Goal: Task Accomplishment & Management: Complete application form

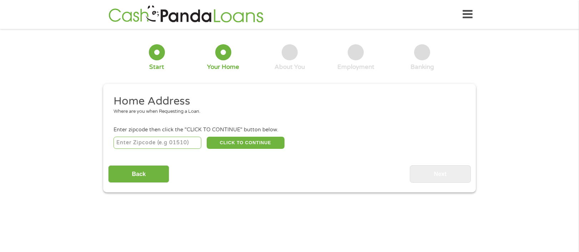
click at [167, 141] on input "number" at bounding box center [158, 143] width 88 height 12
type input "49512"
select select "[US_STATE]"
drag, startPoint x: 230, startPoint y: 143, endPoint x: 250, endPoint y: 148, distance: 20.5
click at [231, 143] on button "CLICK TO CONTINUE" at bounding box center [246, 143] width 78 height 12
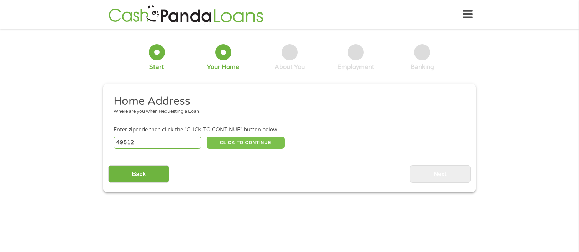
type input "49512"
type input "[GEOGRAPHIC_DATA]"
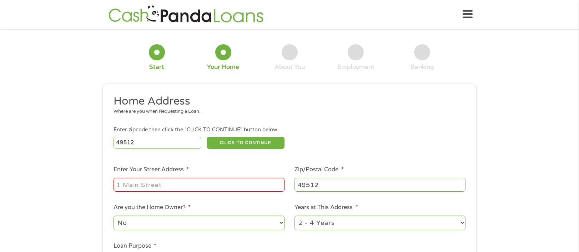
click at [158, 187] on input "Enter Your Street Address *" at bounding box center [199, 185] width 171 height 14
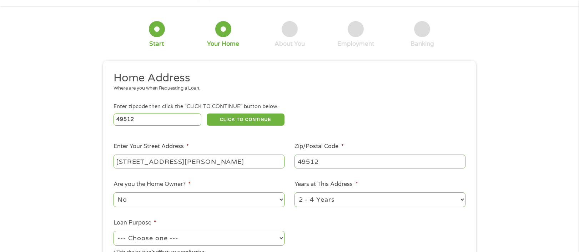
scroll to position [36, 0]
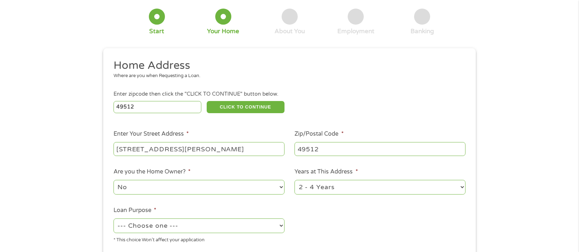
click at [226, 151] on input "[STREET_ADDRESS][PERSON_NAME]" at bounding box center [199, 149] width 171 height 14
type input "[STREET_ADDRESS]"
click at [255, 186] on select "No Yes" at bounding box center [199, 187] width 171 height 15
click at [114, 180] on select "No Yes" at bounding box center [199, 187] width 171 height 15
click at [394, 185] on select "1 Year or less 1 - 2 Years 2 - 4 Years Over 4 Years" at bounding box center [380, 187] width 171 height 15
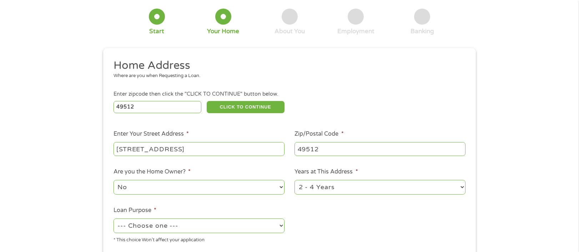
select select "60months"
click at [295, 180] on select "1 Year or less 1 - 2 Years 2 - 4 Years Over 4 Years" at bounding box center [380, 187] width 171 height 15
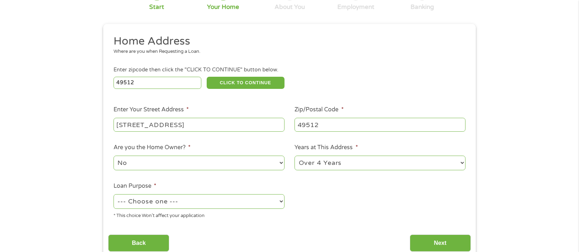
scroll to position [71, 0]
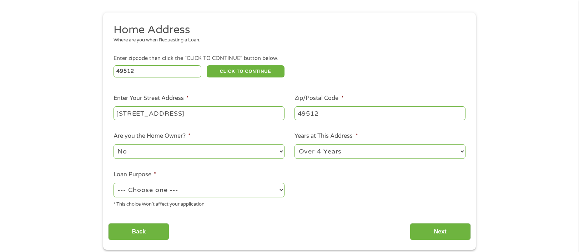
click at [272, 189] on select "--- Choose one --- Pay Bills Debt Consolidation Home Improvement Major Purchase…" at bounding box center [199, 190] width 171 height 15
select select "paybills"
click at [114, 183] on select "--- Choose one --- Pay Bills Debt Consolidation Home Improvement Major Purchase…" at bounding box center [199, 190] width 171 height 15
click at [462, 229] on input "Next" at bounding box center [440, 232] width 61 height 18
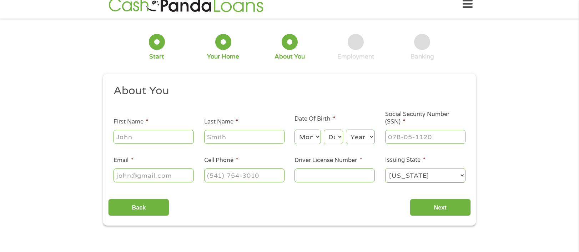
scroll to position [0, 0]
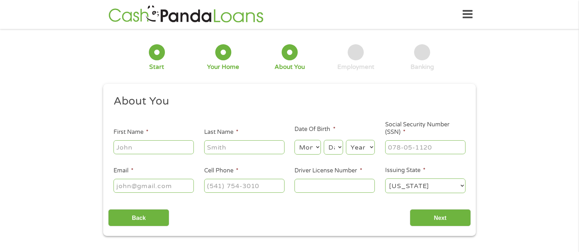
click at [134, 145] on input "First Name *" at bounding box center [154, 147] width 80 height 14
type input "[PERSON_NAME]"
type input "Stuembach"
type input "[EMAIL_ADDRESS][DOMAIN_NAME]"
type input "[PHONE_NUMBER]"
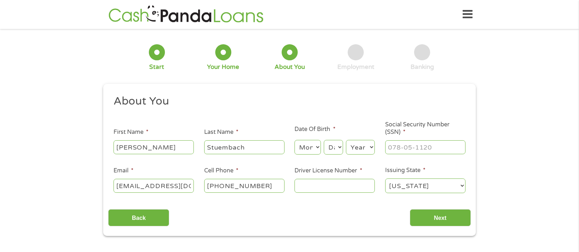
click at [318, 150] on select "Month 1 2 3 4 5 6 7 8 9 10 11 12" at bounding box center [308, 147] width 26 height 15
select select "9"
click at [295, 140] on select "Month 1 2 3 4 5 6 7 8 9 10 11 12" at bounding box center [308, 147] width 26 height 15
click at [333, 151] on select "Day 1 2 3 4 5 6 7 8 9 10 11 12 13 14 15 16 17 18 19 20 21 22 23 24 25 26 27 28 …" at bounding box center [333, 147] width 19 height 15
select select "10"
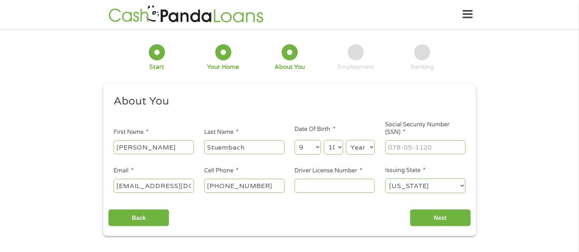
click at [324, 140] on select "Day 1 2 3 4 5 6 7 8 9 10 11 12 13 14 15 16 17 18 19 20 21 22 23 24 25 26 27 28 …" at bounding box center [333, 147] width 19 height 15
click at [366, 149] on select "Year [DATE] 2006 2005 2004 2003 2002 2001 2000 1999 1998 1997 1996 1995 1994 19…" at bounding box center [360, 147] width 29 height 15
select select "1969"
click at [346, 140] on select "Year [DATE] 2006 2005 2004 2003 2002 2001 2000 1999 1998 1997 1996 1995 1994 19…" at bounding box center [360, 147] width 29 height 15
click at [418, 145] on input "___-__-____" at bounding box center [425, 147] width 80 height 14
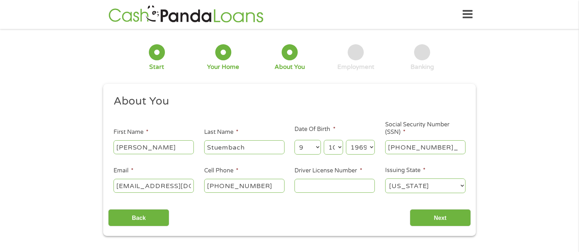
type input "140-70-2823"
click at [331, 184] on input "Driver License Number *" at bounding box center [335, 186] width 80 height 14
type input "S351603067704"
click at [439, 218] on input "Next" at bounding box center [440, 218] width 61 height 18
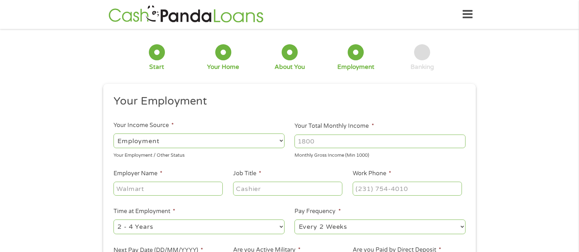
click at [329, 143] on input "Your Total Monthly Income *" at bounding box center [380, 142] width 171 height 14
type input "5600"
click at [162, 186] on input "Employer Name *" at bounding box center [168, 189] width 109 height 14
type input "The Motorcycle Company"
type input "Reporting Specialist"
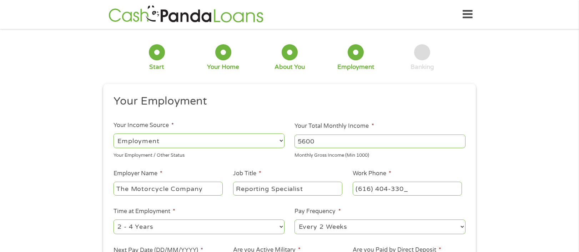
type input "[PHONE_NUMBER]"
click at [235, 230] on select "--- Choose one --- 1 Year or less 1 - 2 Years 2 - 4 Years Over 4 Years" at bounding box center [199, 227] width 171 height 15
select select "60months"
click at [114, 220] on select "--- Choose one --- 1 Year or less 1 - 2 Years 2 - 4 Years Over 4 Years" at bounding box center [199, 227] width 171 height 15
click at [386, 231] on select "--- Choose one --- Every 2 Weeks Every Week Monthly Semi-Monthly" at bounding box center [380, 227] width 171 height 15
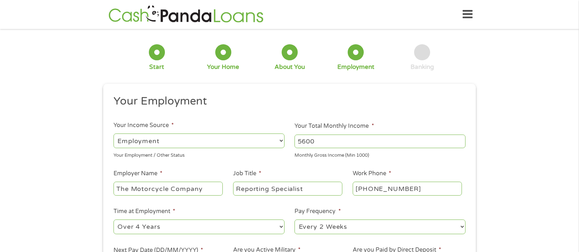
click at [295, 220] on select "--- Choose one --- Every 2 Weeks Every Week Monthly Semi-Monthly" at bounding box center [380, 227] width 171 height 15
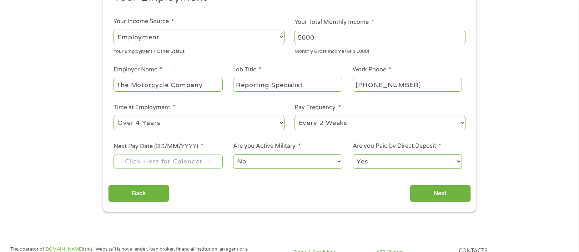
scroll to position [107, 0]
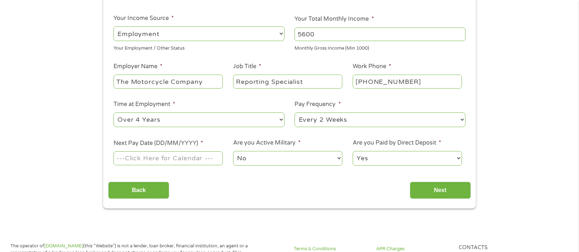
click at [174, 154] on input "Next Pay Date (DD/MM/YYYY) *" at bounding box center [168, 158] width 109 height 14
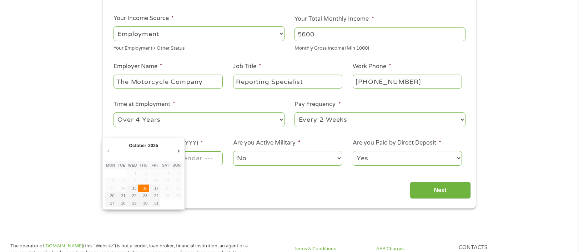
type input "[DATE]"
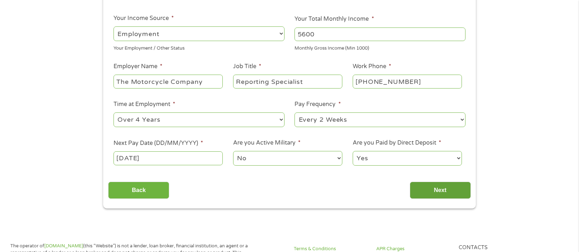
click at [448, 191] on input "Next" at bounding box center [440, 191] width 61 height 18
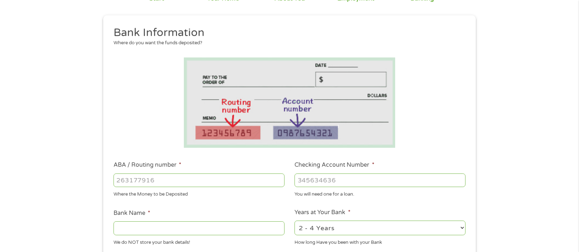
scroll to position [71, 0]
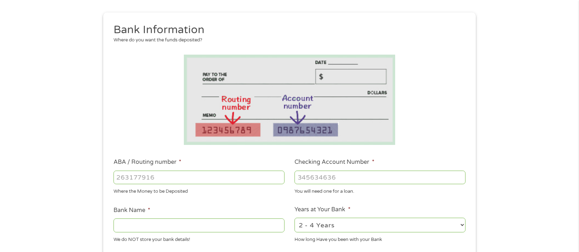
click at [159, 184] on input "ABA / Routing number *" at bounding box center [199, 178] width 171 height 14
click at [156, 178] on input "ABA / Routing number *" at bounding box center [199, 178] width 171 height 14
click at [154, 177] on input "ABA / Routing number *" at bounding box center [199, 178] width 171 height 14
click at [160, 182] on input "ABA / Routing number *" at bounding box center [199, 178] width 171 height 14
type input "314074269"
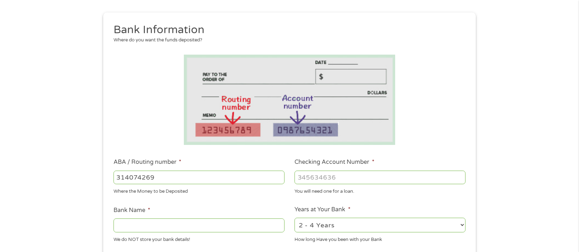
type input "USAA FEDERAL SAVINGS BANK"
type input "314074269"
type input "0340733187"
click at [371, 222] on select "2 - 4 Years 6 - 12 Months 1 - 2 Years Over 4 Years" at bounding box center [380, 225] width 171 height 15
select select "12months"
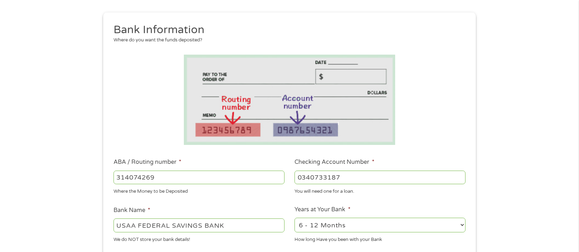
click at [295, 218] on select "2 - 4 Years 6 - 12 Months 1 - 2 Years Over 4 Years" at bounding box center [380, 225] width 171 height 15
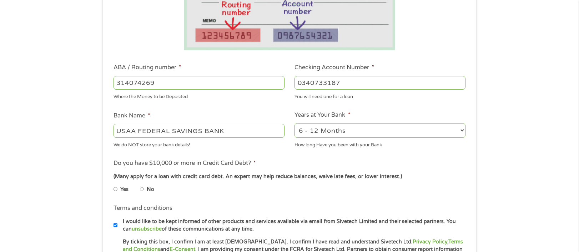
scroll to position [179, 0]
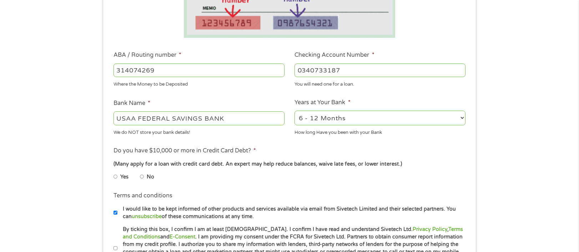
click at [141, 175] on input "No" at bounding box center [142, 176] width 4 height 11
radio input "true"
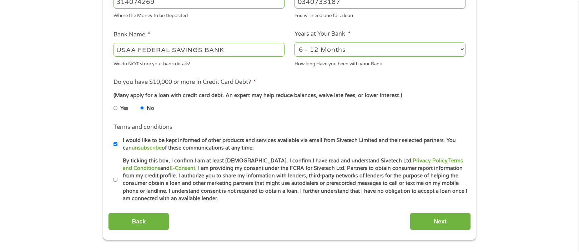
scroll to position [250, 0]
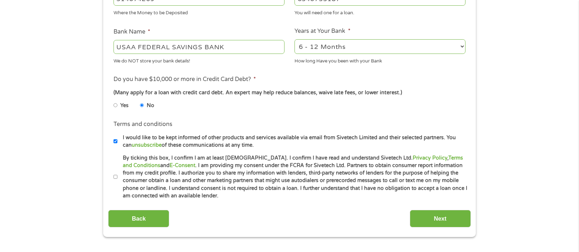
click at [117, 178] on input "By ticking this box, I confirm I am at least [DEMOGRAPHIC_DATA]. I confirm I ha…" at bounding box center [116, 176] width 4 height 11
checkbox input "true"
click at [432, 218] on input "Next" at bounding box center [440, 219] width 61 height 18
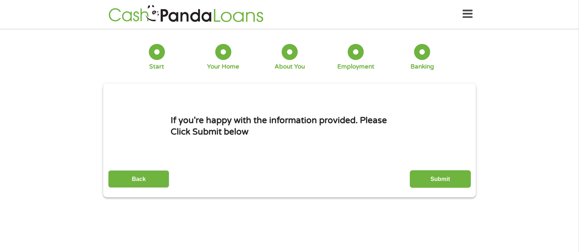
scroll to position [0, 0]
click at [449, 185] on input "Submit" at bounding box center [440, 180] width 61 height 18
